Goal: Task Accomplishment & Management: Use online tool/utility

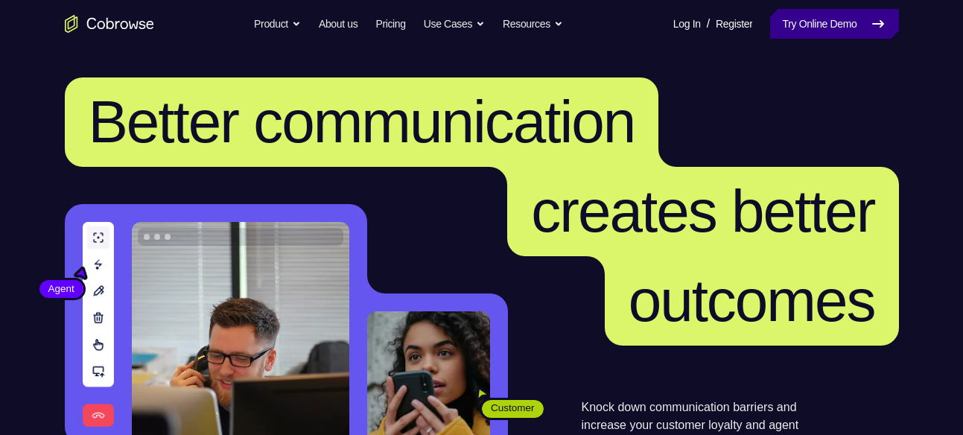
click at [862, 33] on link "Try Online Demo" at bounding box center [834, 24] width 128 height 30
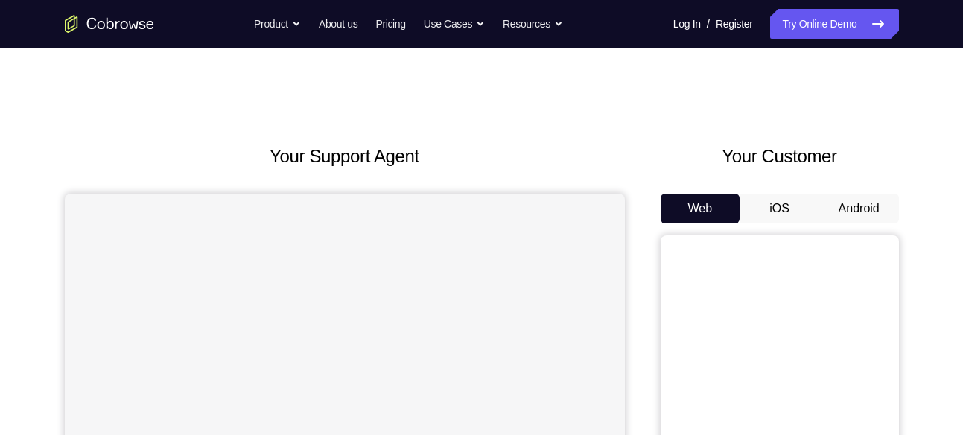
scroll to position [109, 0]
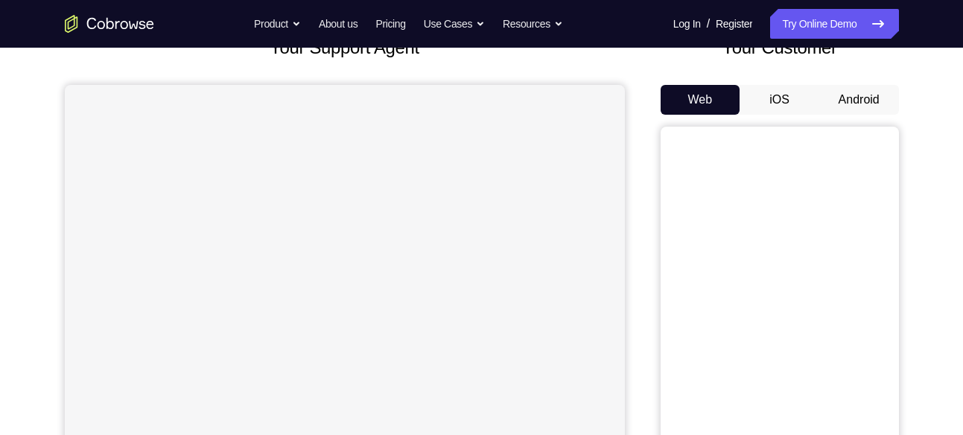
click at [855, 98] on button "Android" at bounding box center [859, 100] width 80 height 30
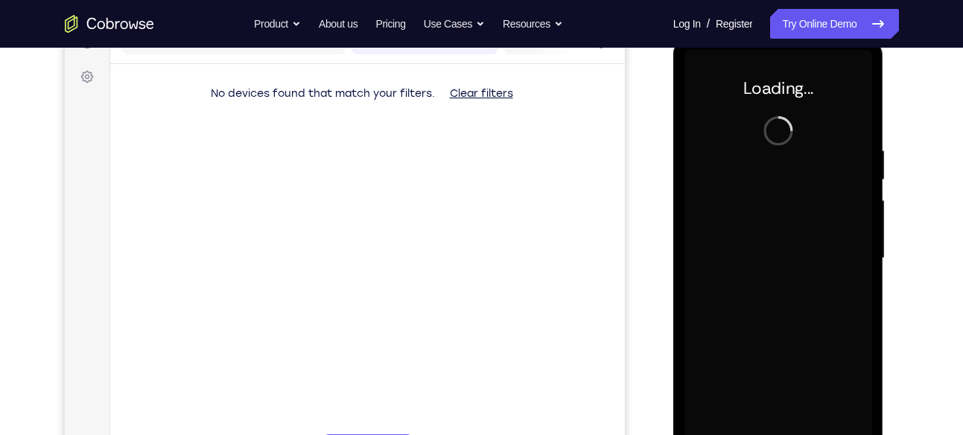
scroll to position [0, 0]
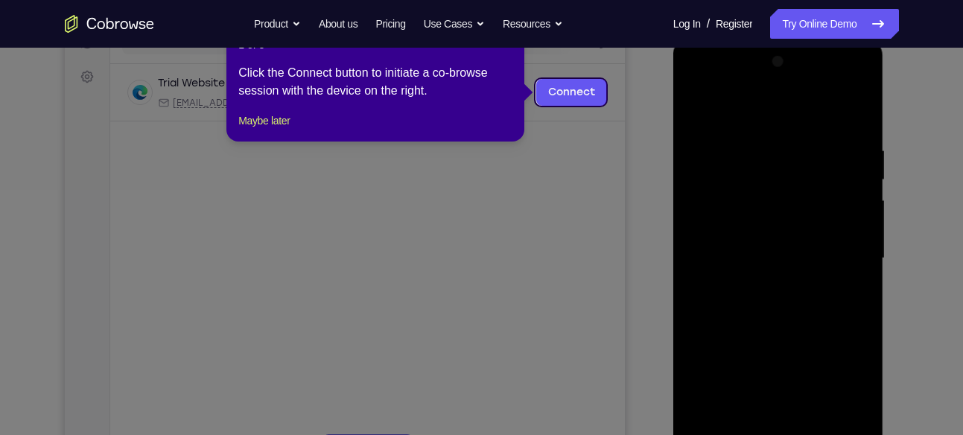
click at [590, 165] on icon at bounding box center [487, 217] width 974 height 435
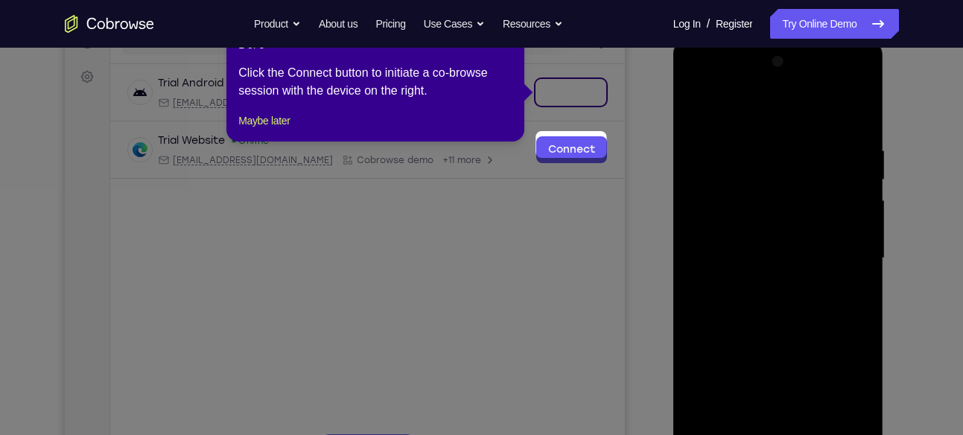
scroll to position [150, 0]
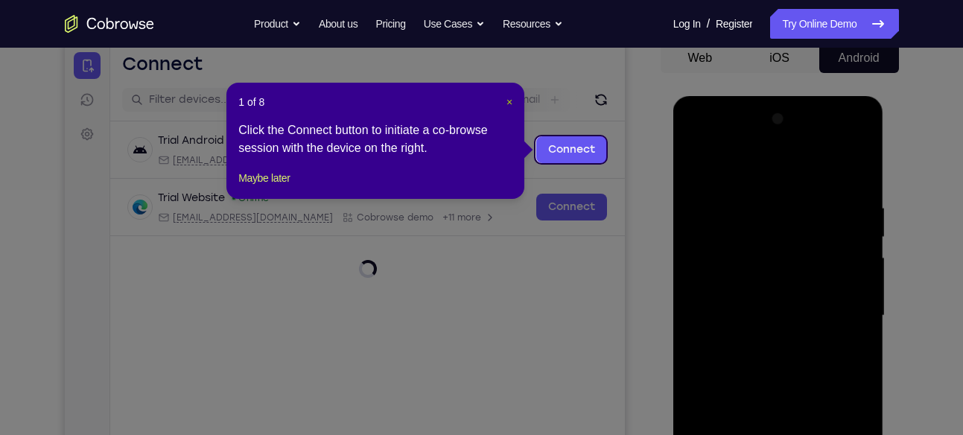
click at [510, 100] on span "×" at bounding box center [509, 102] width 6 height 12
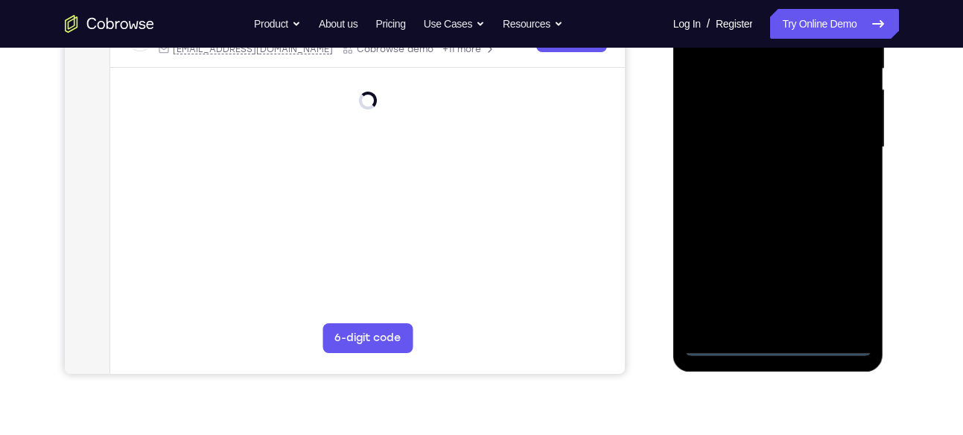
scroll to position [320, 0]
click at [772, 341] on div at bounding box center [778, 146] width 188 height 417
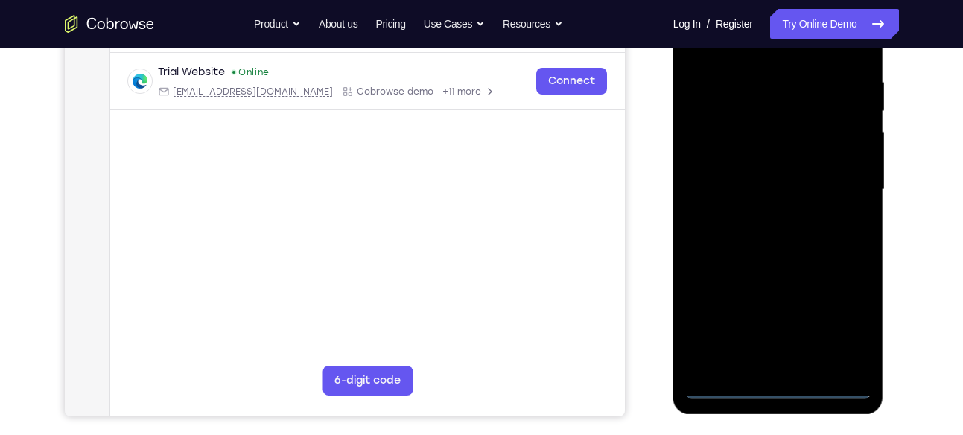
scroll to position [276, 0]
click at [839, 328] on div at bounding box center [778, 190] width 188 height 417
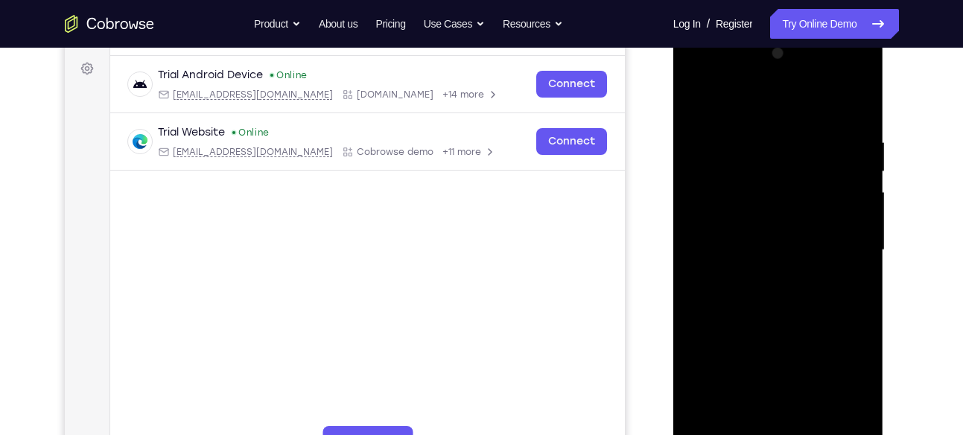
scroll to position [215, 0]
click at [701, 74] on div at bounding box center [778, 250] width 188 height 417
click at [836, 240] on div at bounding box center [778, 250] width 188 height 417
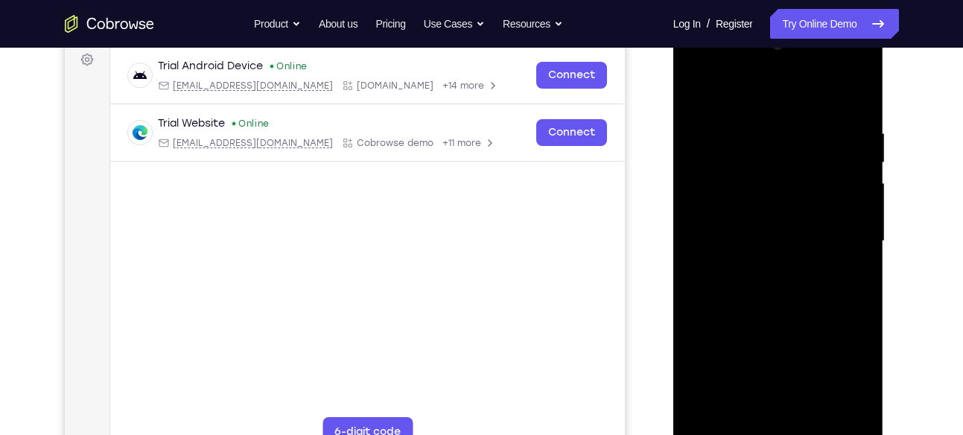
scroll to position [221, 0]
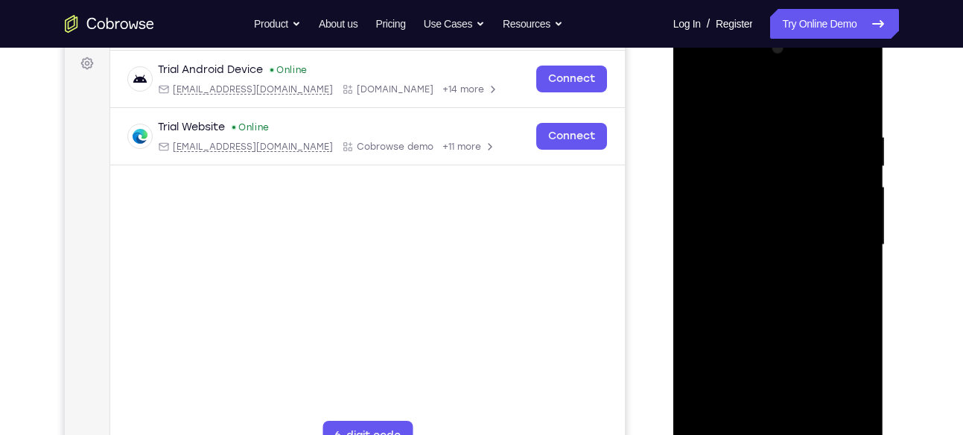
click at [760, 275] on div at bounding box center [778, 244] width 188 height 417
click at [762, 211] on div at bounding box center [778, 244] width 188 height 417
click at [751, 233] on div at bounding box center [778, 244] width 188 height 417
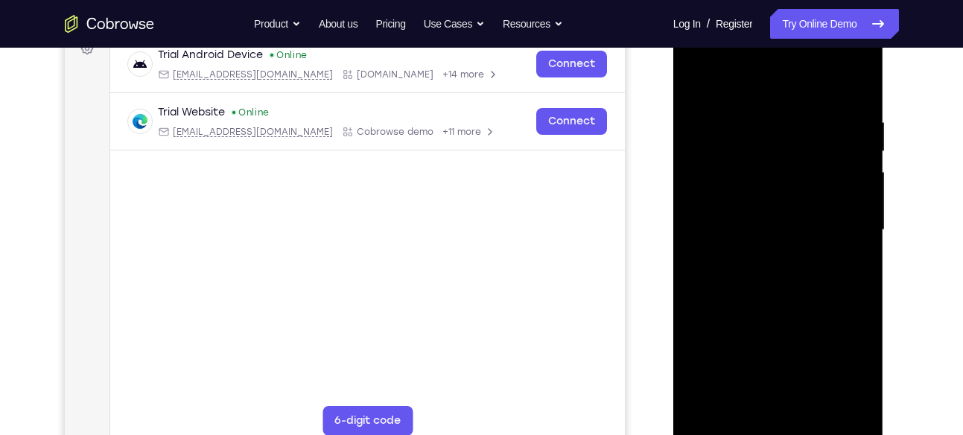
scroll to position [237, 0]
drag, startPoint x: 711, startPoint y: 202, endPoint x: 702, endPoint y: 173, distance: 30.2
click at [702, 173] on div at bounding box center [778, 229] width 188 height 417
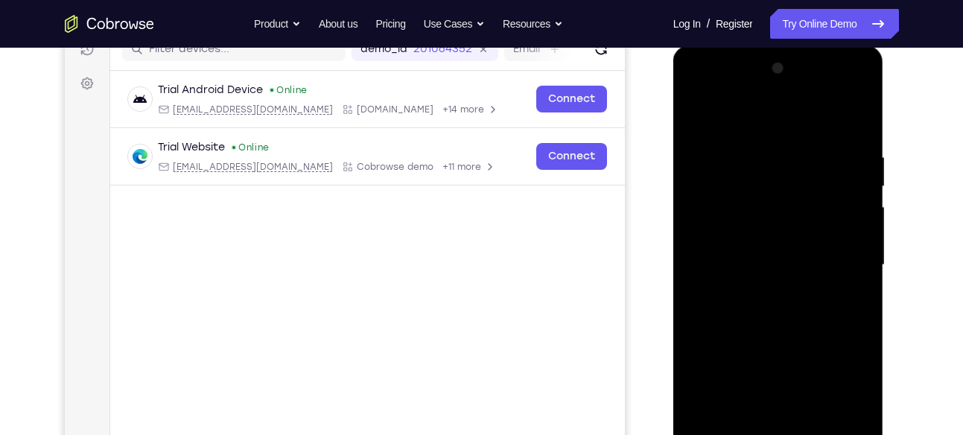
scroll to position [200, 0]
click at [761, 213] on div at bounding box center [778, 265] width 188 height 417
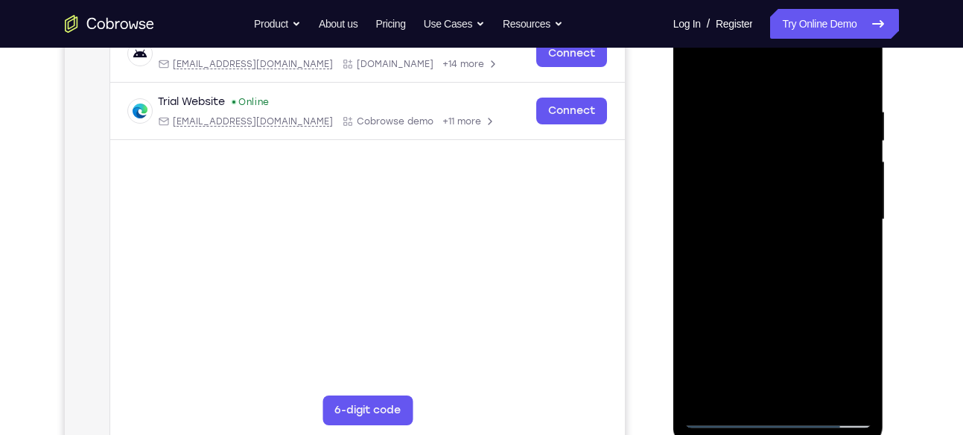
scroll to position [235, 0]
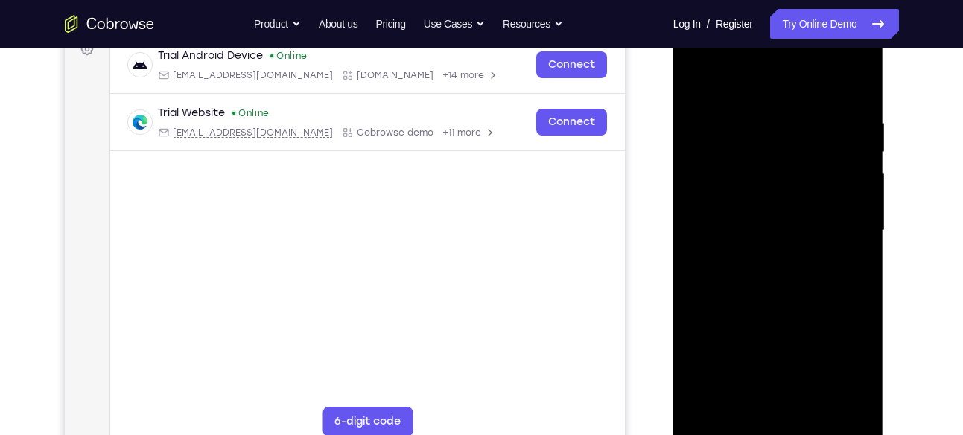
click at [860, 76] on div at bounding box center [778, 230] width 188 height 417
click at [738, 117] on div at bounding box center [778, 230] width 188 height 417
click at [702, 78] on div at bounding box center [778, 230] width 188 height 417
click at [794, 121] on div at bounding box center [778, 230] width 188 height 417
click at [697, 83] on div at bounding box center [778, 230] width 188 height 417
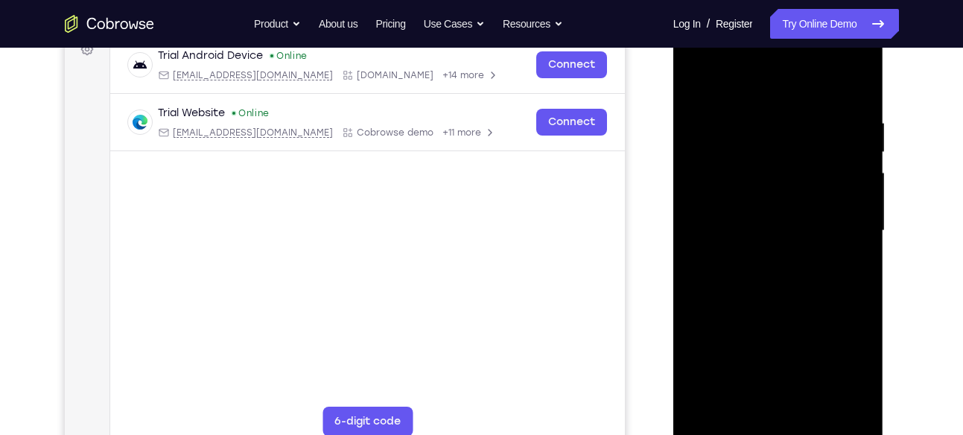
scroll to position [260, 0]
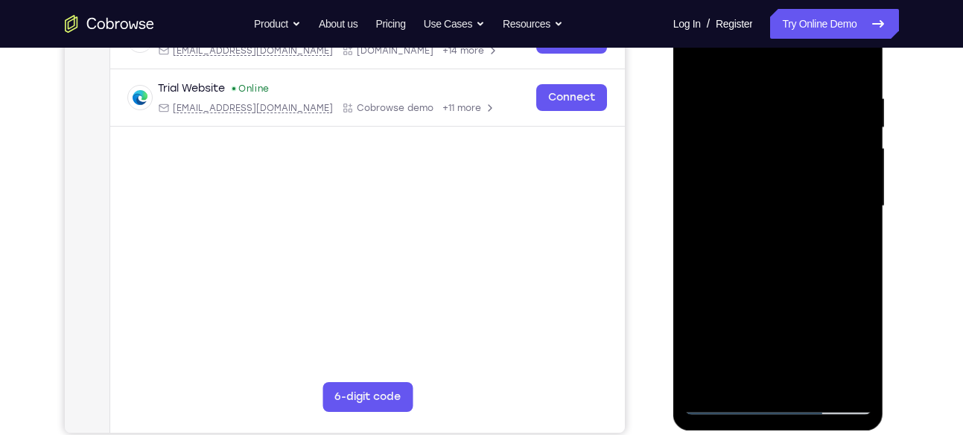
click at [848, 382] on div at bounding box center [778, 206] width 188 height 417
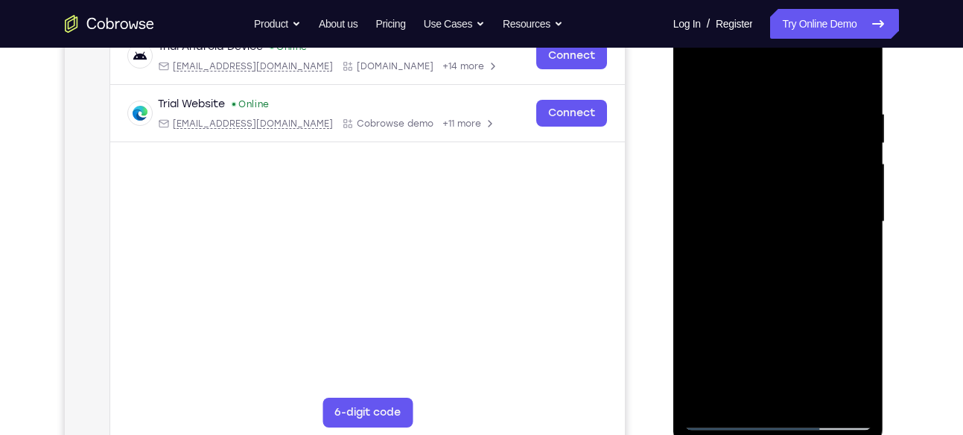
scroll to position [244, 0]
click at [723, 326] on div at bounding box center [778, 222] width 188 height 417
drag, startPoint x: 737, startPoint y: 269, endPoint x: 740, endPoint y: 182, distance: 86.4
click at [740, 182] on div at bounding box center [778, 222] width 188 height 417
click at [730, 420] on div at bounding box center [778, 222] width 188 height 417
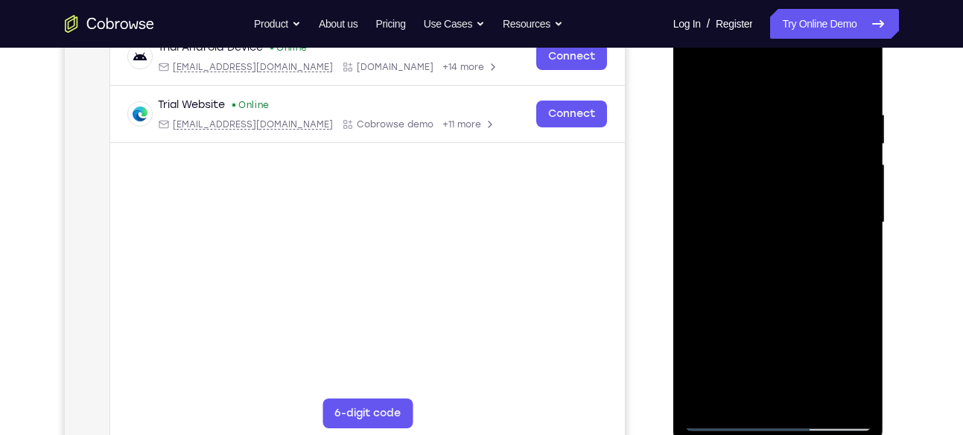
click at [727, 419] on div at bounding box center [778, 222] width 188 height 417
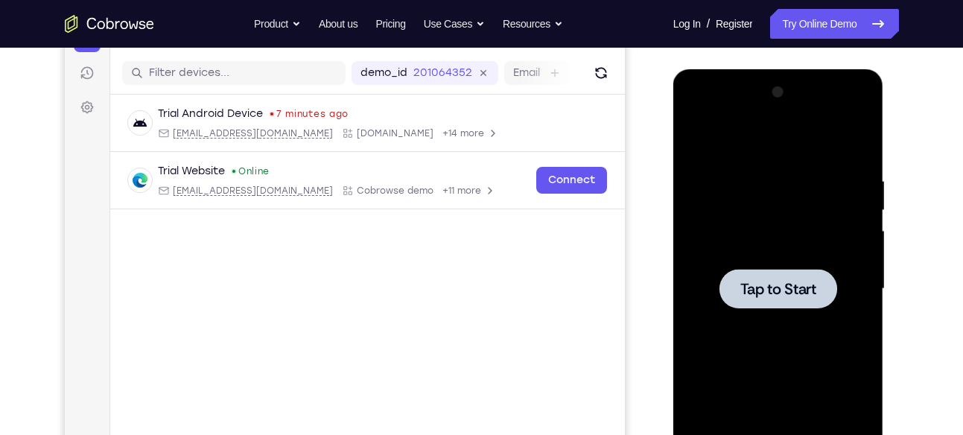
scroll to position [183, 0]
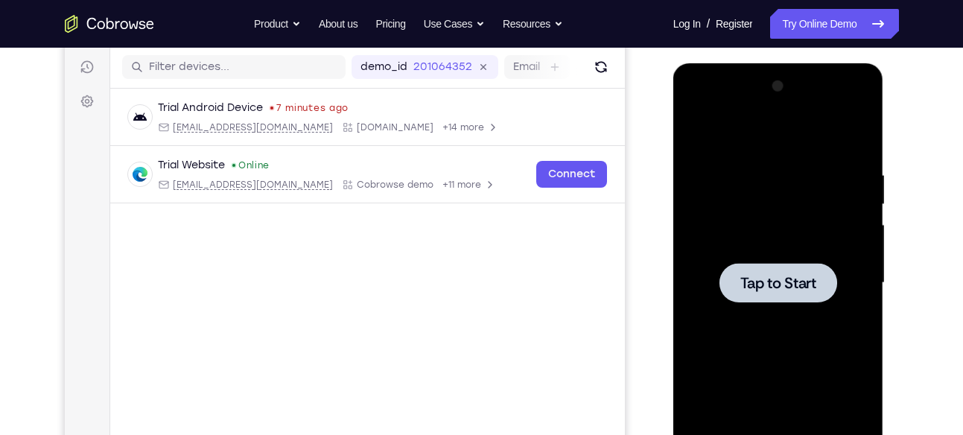
click at [778, 276] on span "Tap to Start" at bounding box center [778, 283] width 76 height 15
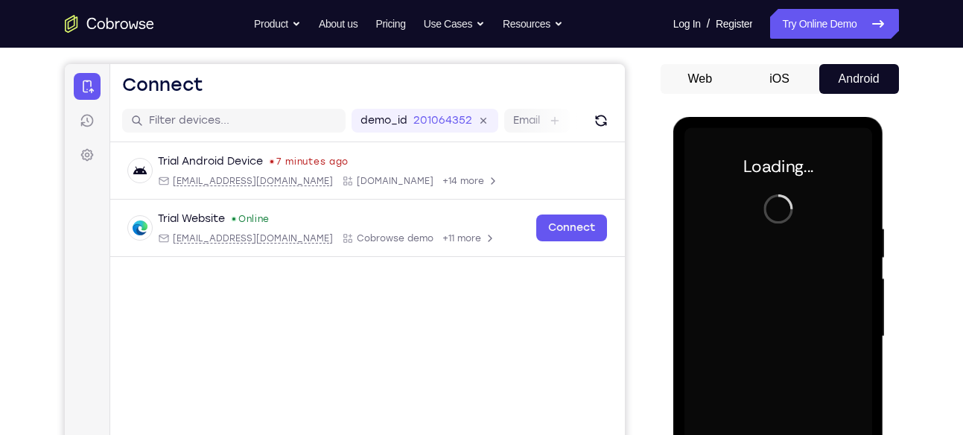
scroll to position [129, 0]
